Goal: Download file/media

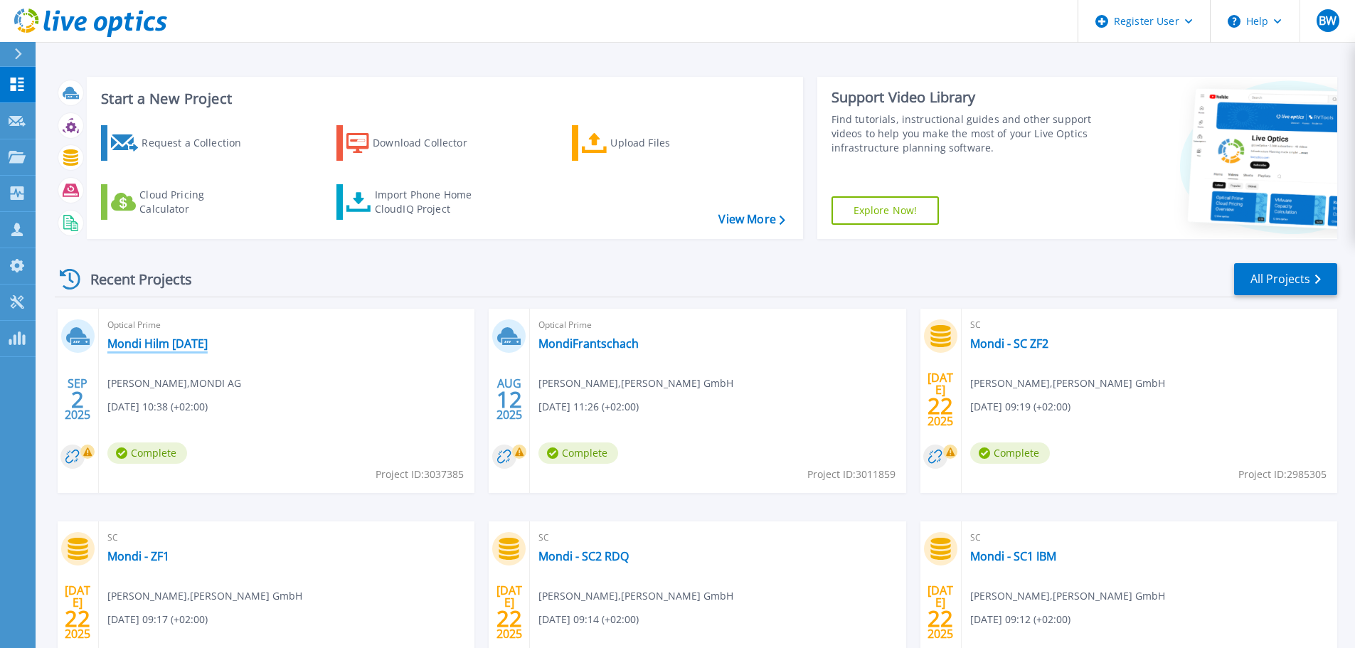
click at [194, 344] on link "Mondi Hilm [DATE]" at bounding box center [157, 344] width 100 height 14
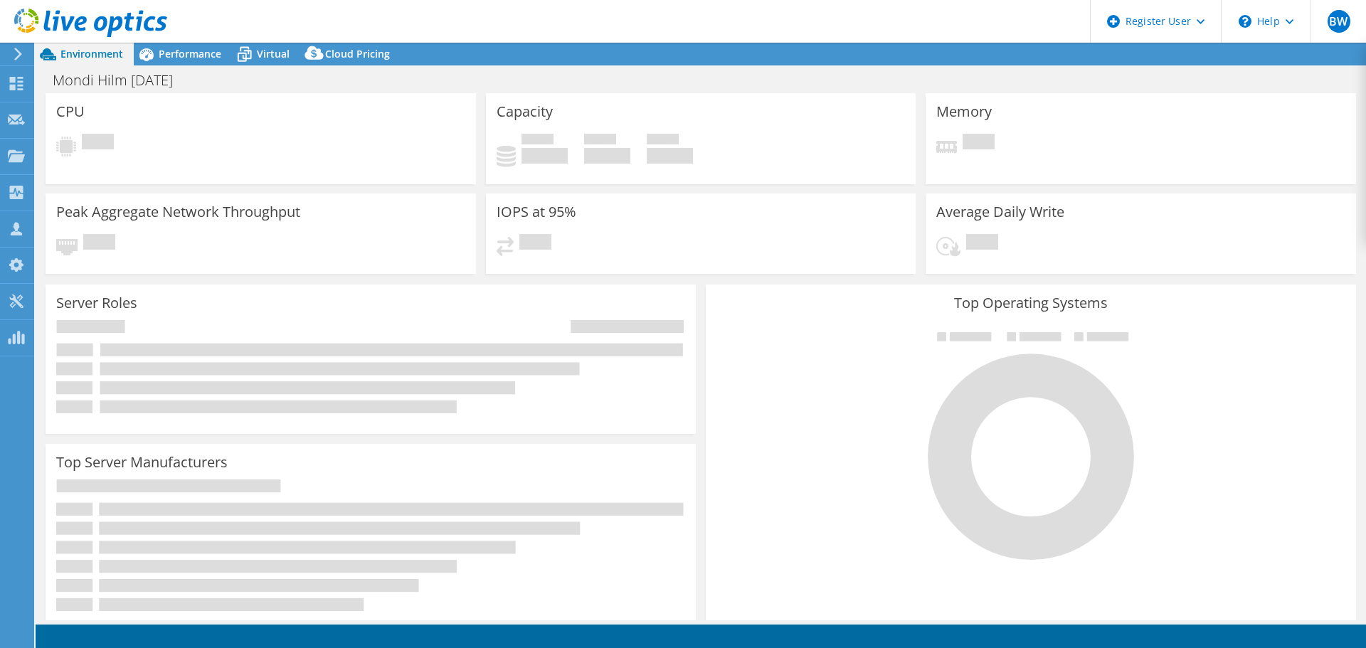
select select "USD"
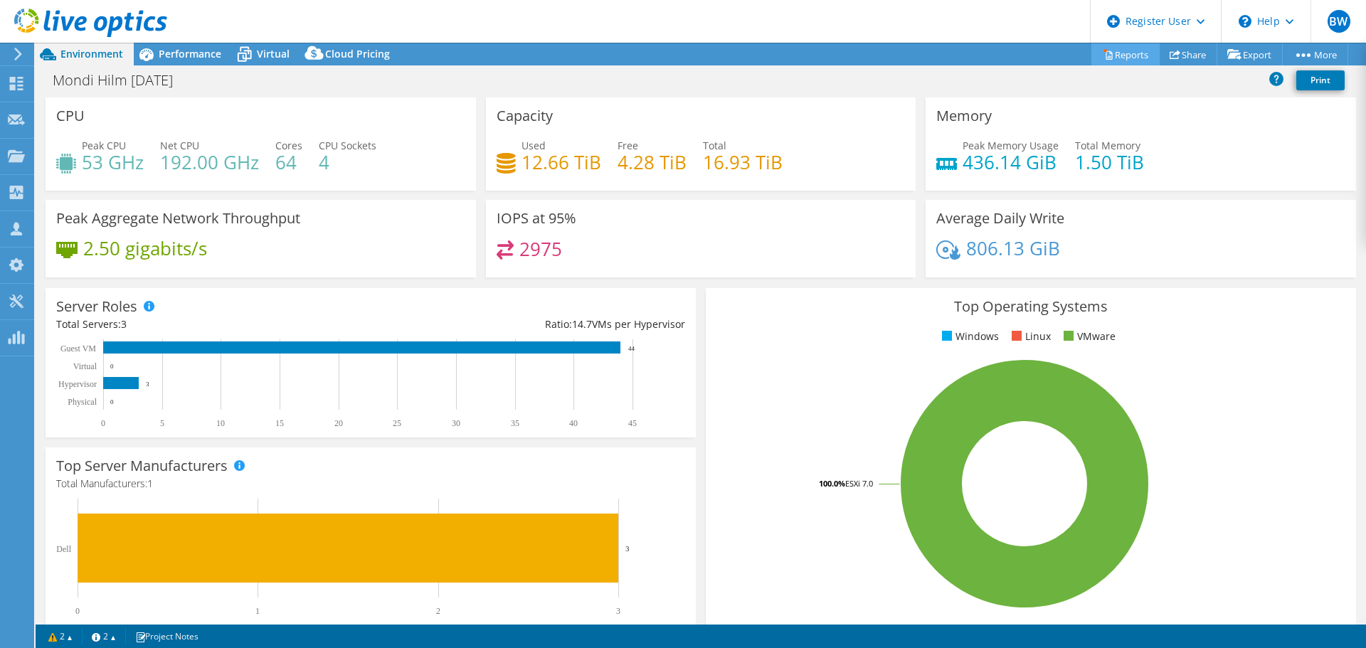
click at [1118, 55] on link "Reports" at bounding box center [1125, 54] width 68 height 22
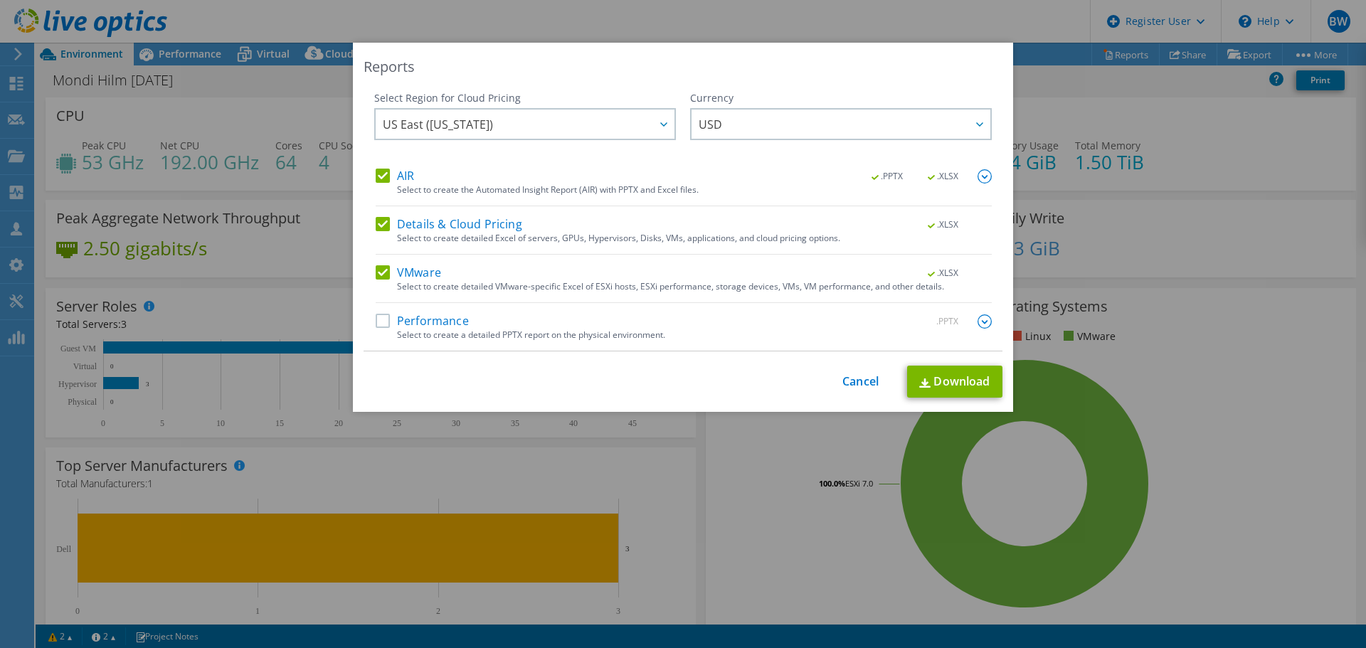
click at [383, 322] on label "Performance" at bounding box center [422, 321] width 93 height 14
click at [0, 0] on input "Performance" at bounding box center [0, 0] width 0 height 0
click at [376, 171] on label "AIR" at bounding box center [395, 176] width 38 height 14
click at [0, 0] on input "AIR" at bounding box center [0, 0] width 0 height 0
click at [378, 226] on label "Details & Cloud Pricing" at bounding box center [449, 225] width 147 height 14
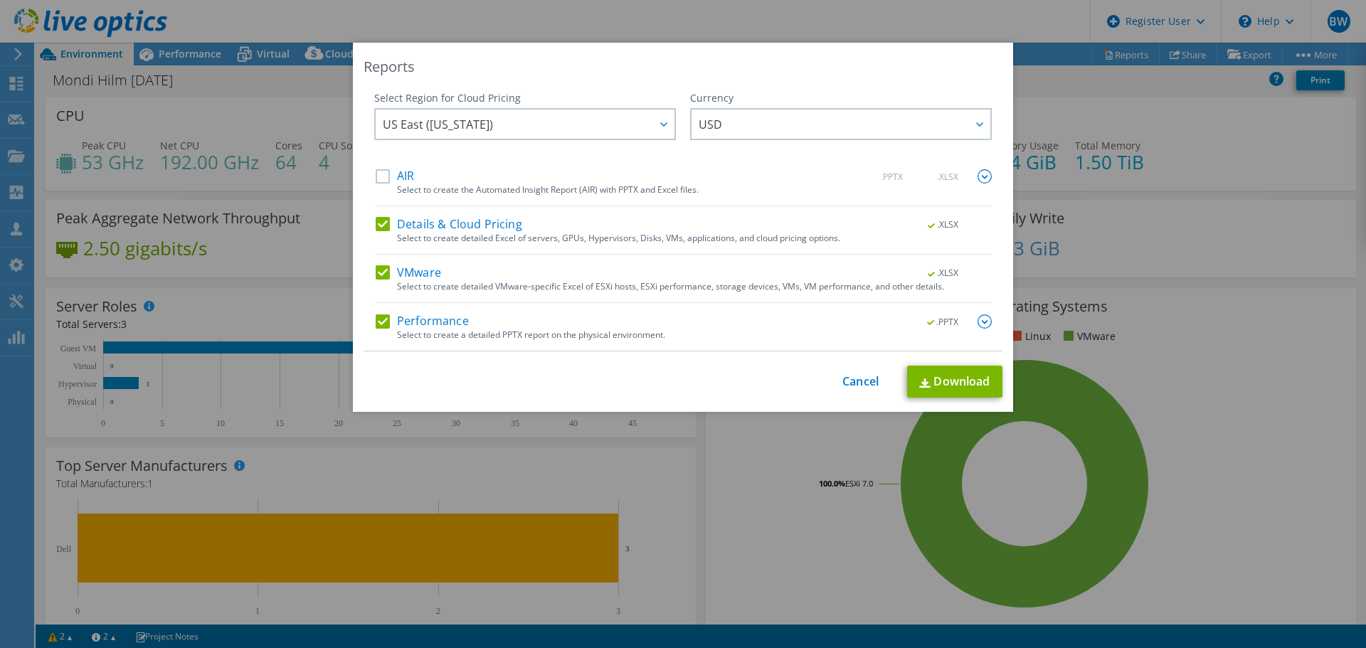
click at [0, 0] on input "Details & Cloud Pricing" at bounding box center [0, 0] width 0 height 0
click at [981, 317] on img at bounding box center [985, 321] width 14 height 14
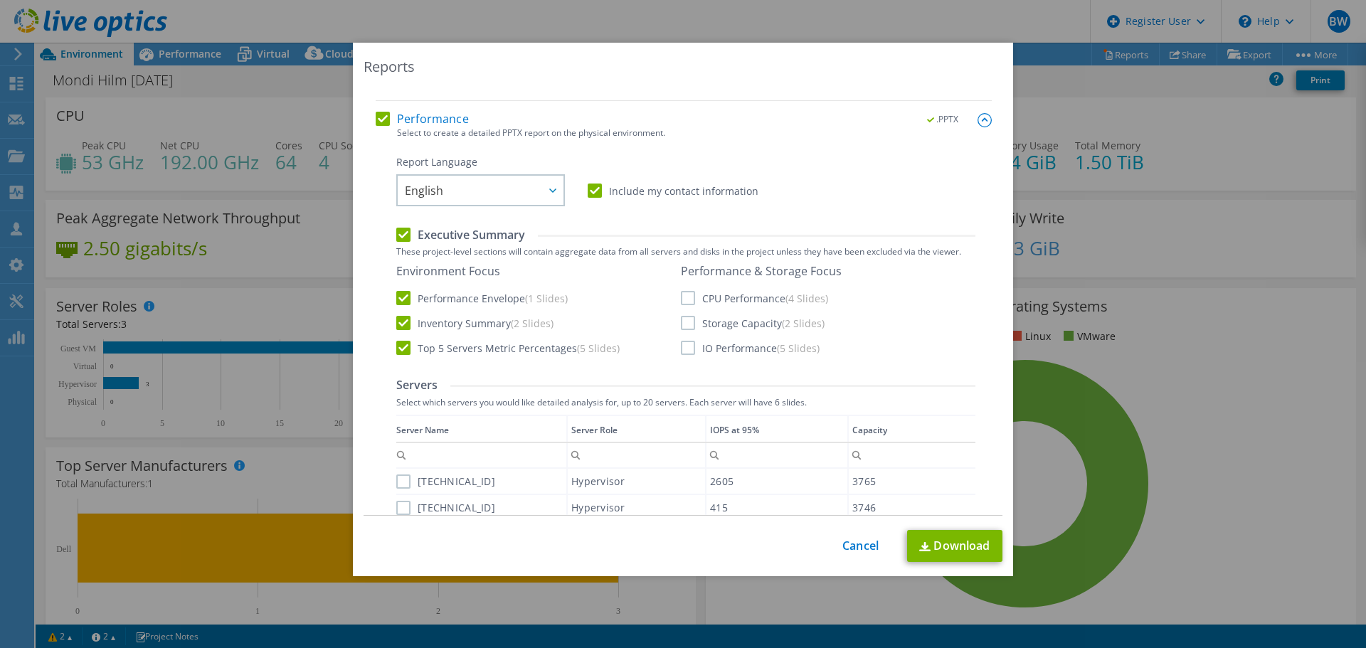
scroll to position [213, 0]
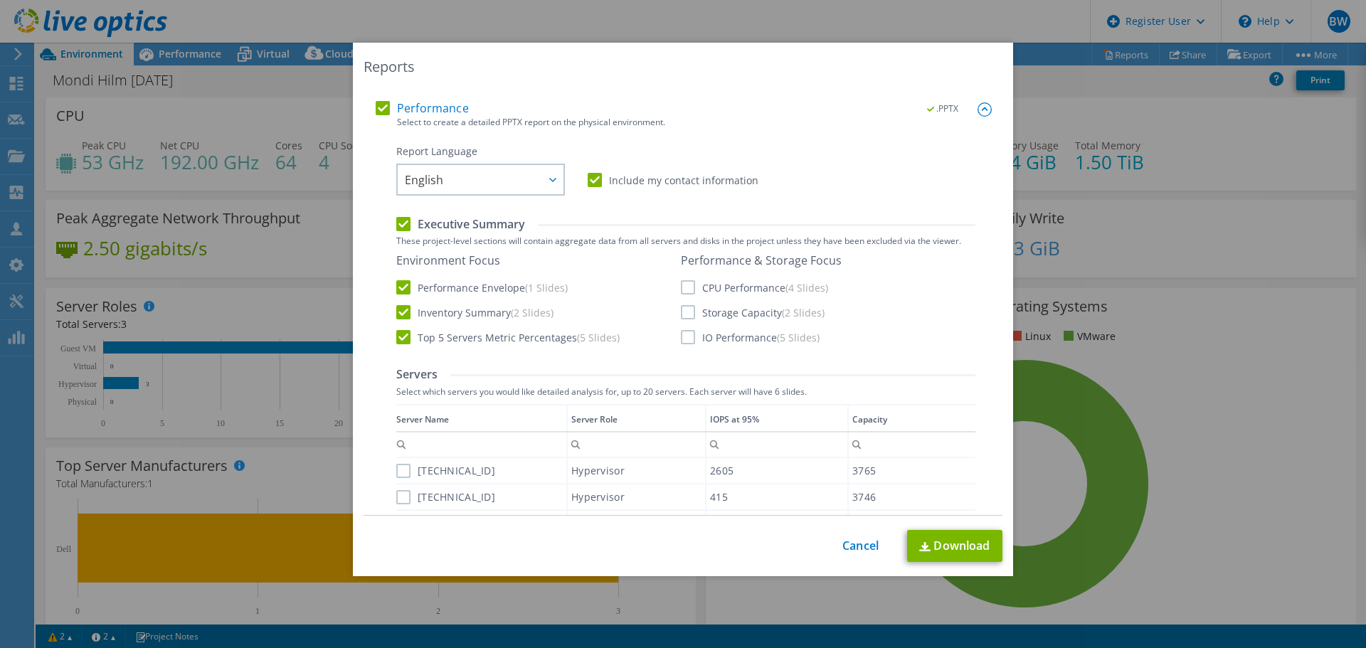
click at [681, 292] on label "CPU Performance (4 Slides)" at bounding box center [754, 287] width 147 height 14
click at [0, 0] on input "CPU Performance (4 Slides)" at bounding box center [0, 0] width 0 height 0
click at [681, 311] on label "Storage Capacity (2 Slides)" at bounding box center [753, 312] width 144 height 14
click at [0, 0] on input "Storage Capacity (2 Slides)" at bounding box center [0, 0] width 0 height 0
click at [687, 336] on label "IO Performance (5 Slides)" at bounding box center [750, 337] width 139 height 14
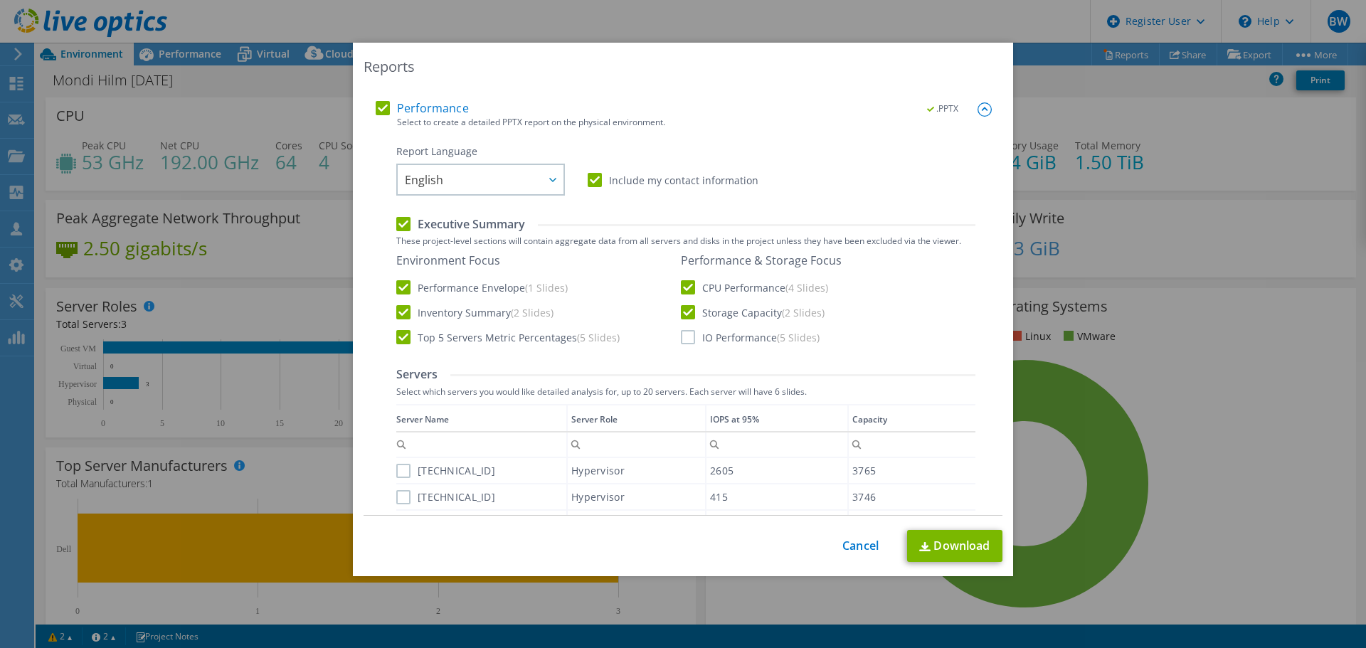
click at [0, 0] on input "IO Performance (5 Slides)" at bounding box center [0, 0] width 0 height 0
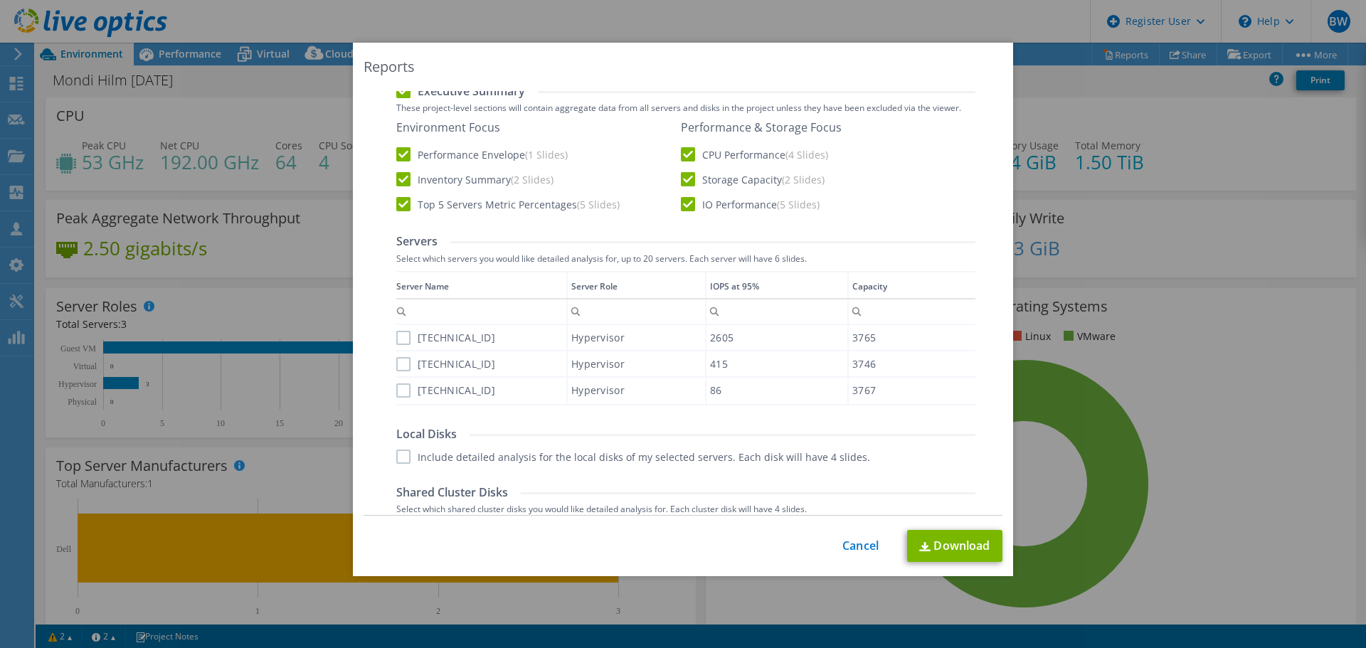
scroll to position [356, 0]
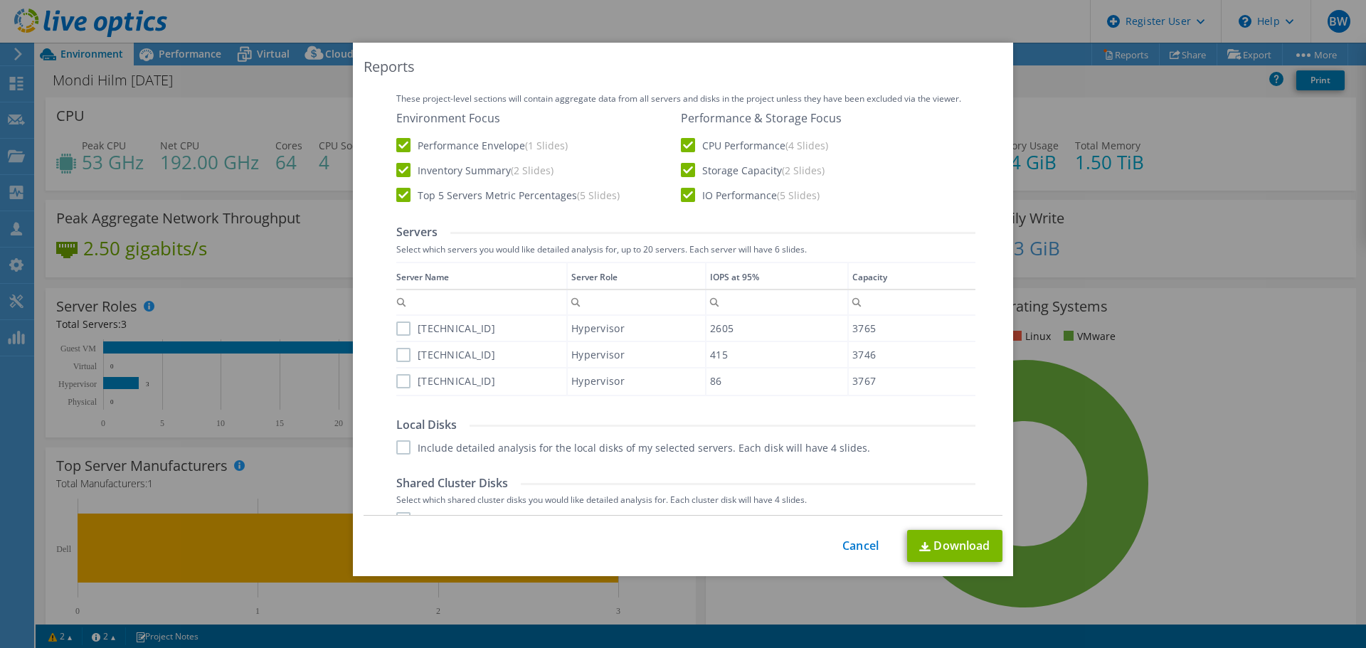
click at [401, 332] on label "[TECHNICAL_ID]" at bounding box center [445, 329] width 99 height 14
click at [0, 0] on input "[TECHNICAL_ID]" at bounding box center [0, 0] width 0 height 0
click at [401, 361] on label "[TECHNICAL_ID]" at bounding box center [445, 355] width 99 height 14
click at [0, 0] on input "[TECHNICAL_ID]" at bounding box center [0, 0] width 0 height 0
click at [398, 383] on label "[TECHNICAL_ID]" at bounding box center [445, 381] width 99 height 14
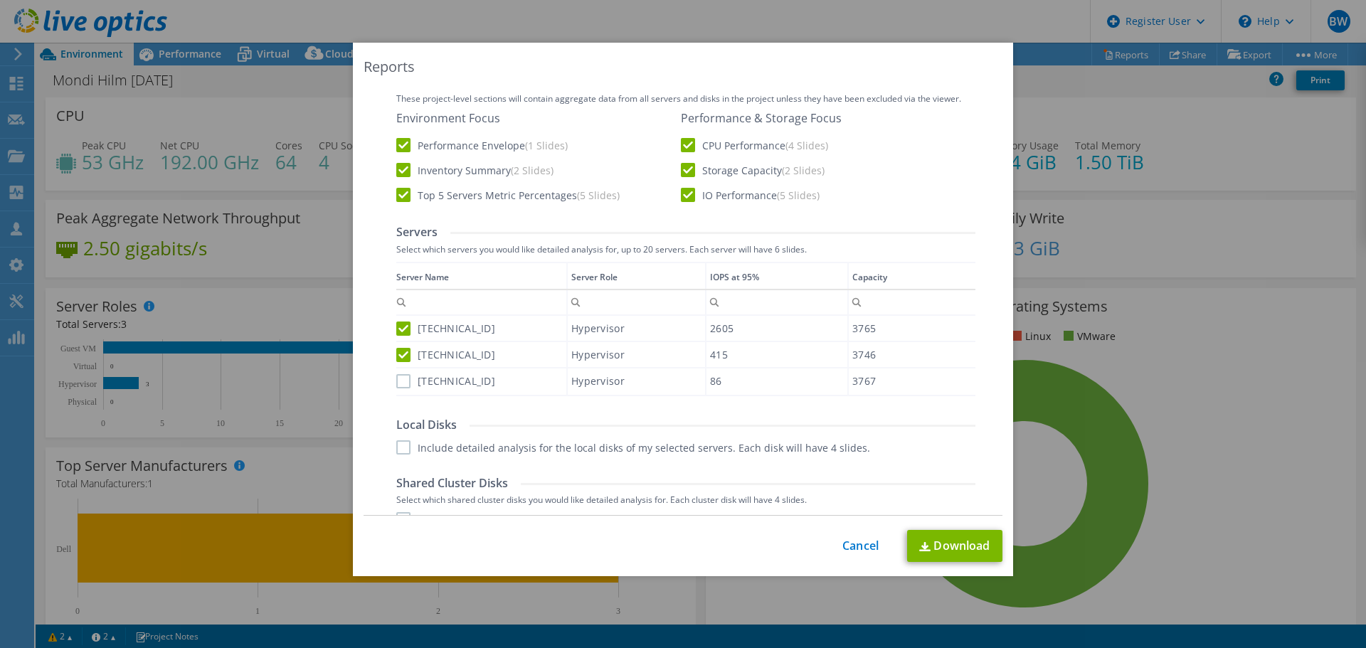
click at [0, 0] on input "[TECHNICAL_ID]" at bounding box center [0, 0] width 0 height 0
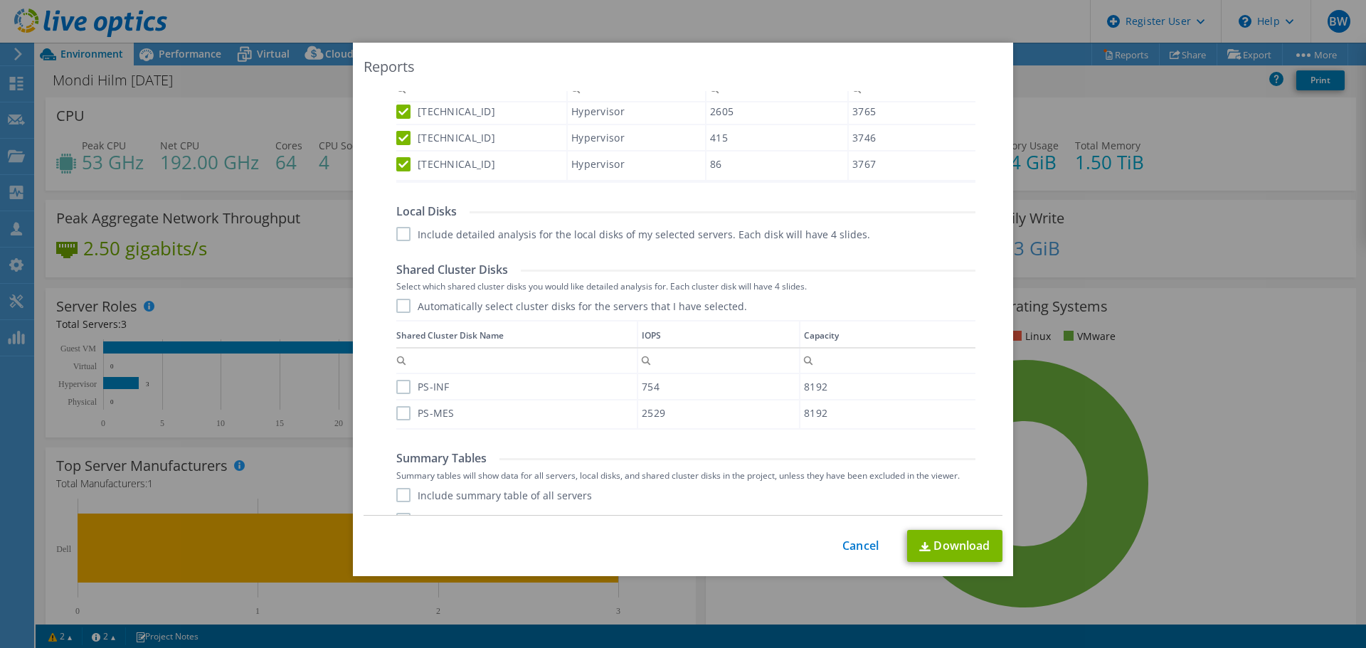
scroll to position [617, 0]
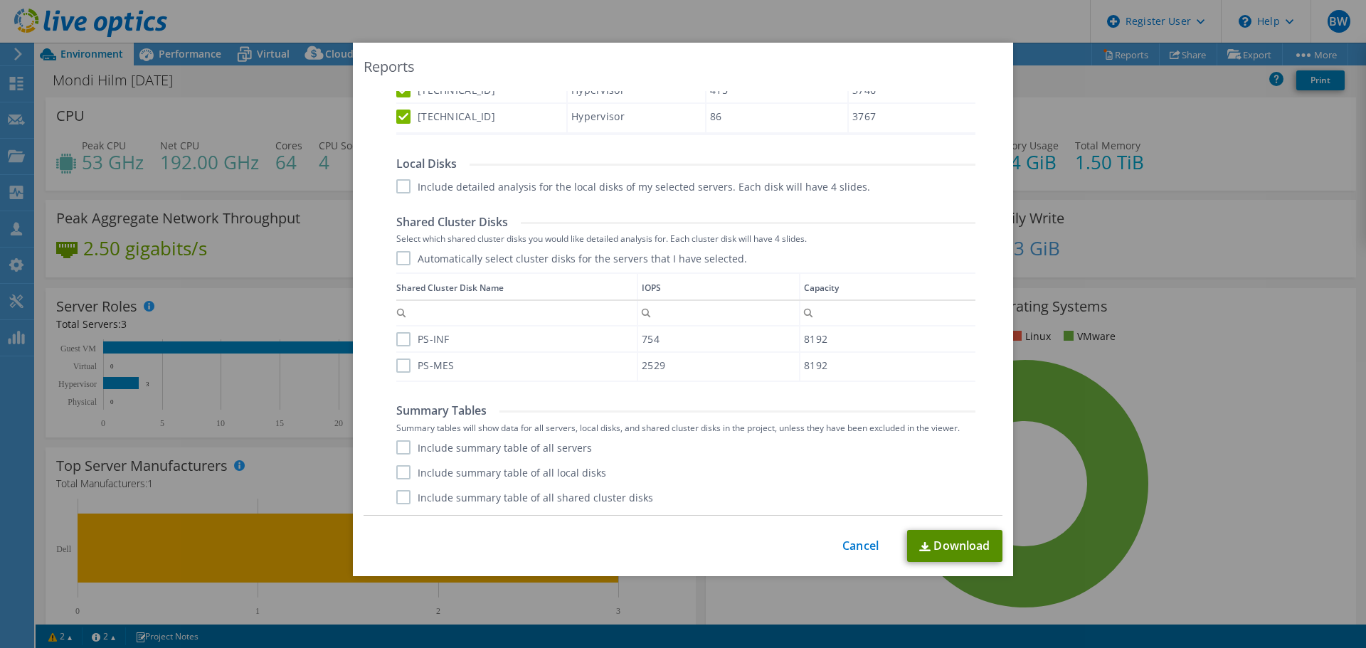
click at [926, 556] on link "Download" at bounding box center [954, 546] width 95 height 32
click at [851, 548] on link "Cancel" at bounding box center [860, 546] width 36 height 14
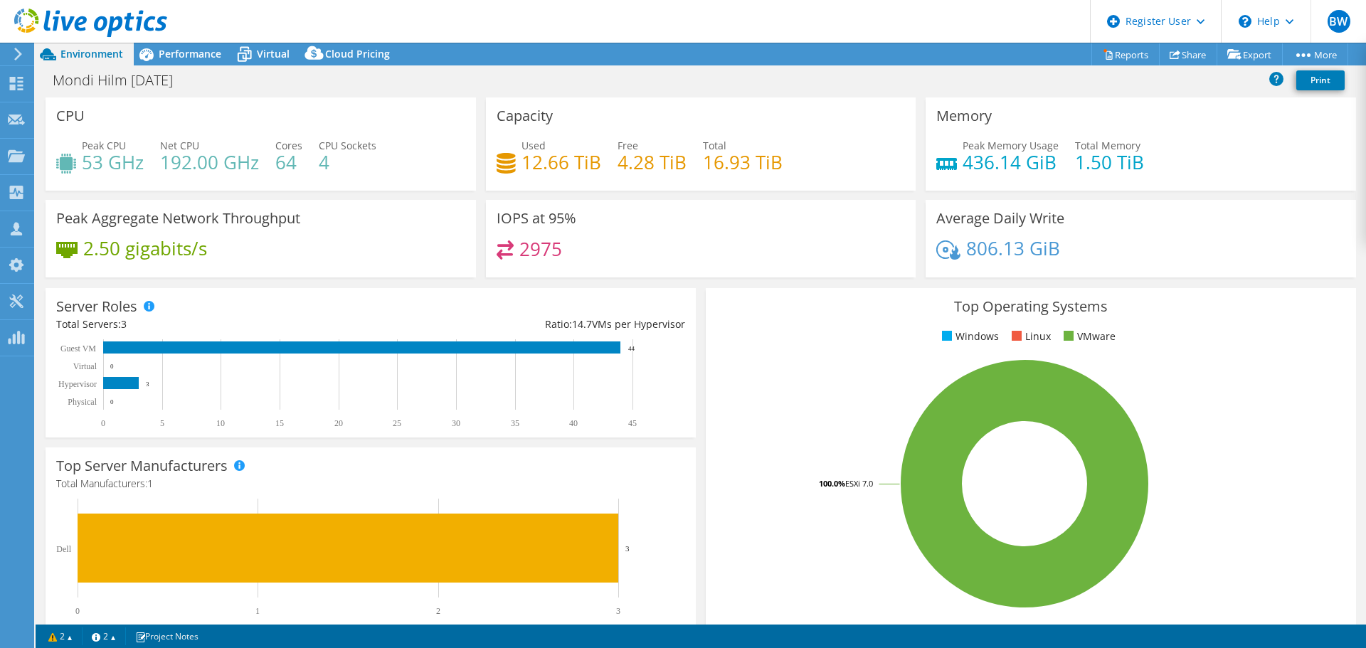
click at [1219, 430] on rect at bounding box center [1024, 483] width 616 height 249
